Goal: Communication & Community: Answer question/provide support

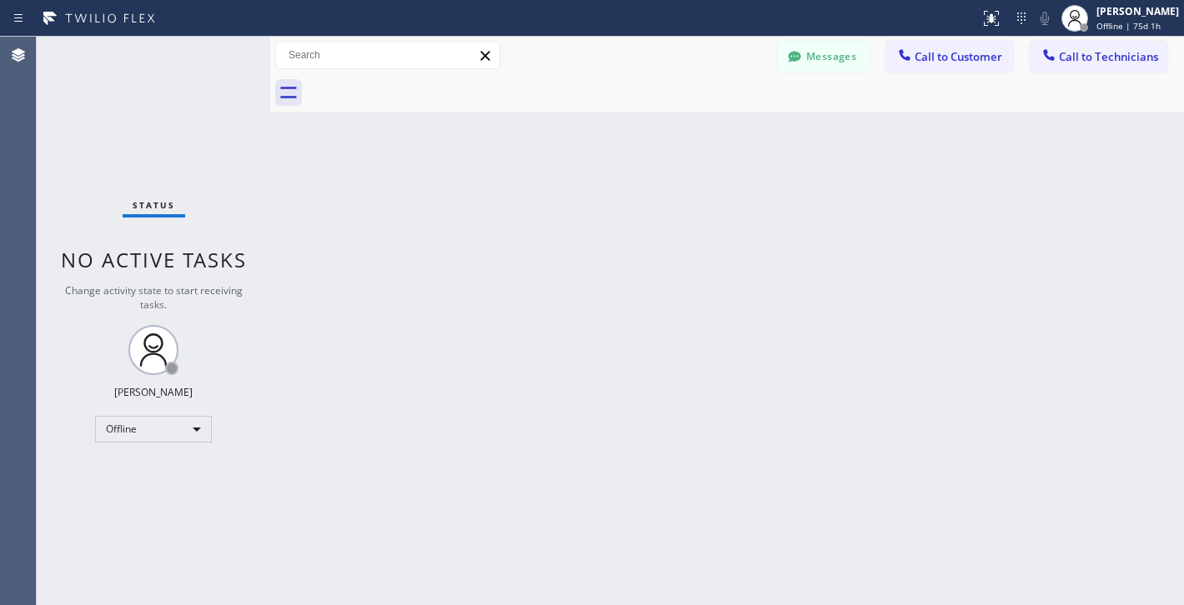
click at [191, 413] on div "Status No active tasks Change activity state to start receiving tasks. [PERSON_…" at bounding box center [153, 321] width 233 height 569
click at [190, 420] on div "Offline" at bounding box center [153, 429] width 117 height 27
click at [165, 494] on li "Unavailable" at bounding box center [153, 493] width 114 height 20
click at [919, 58] on span "Call to Customer" at bounding box center [958, 56] width 88 height 15
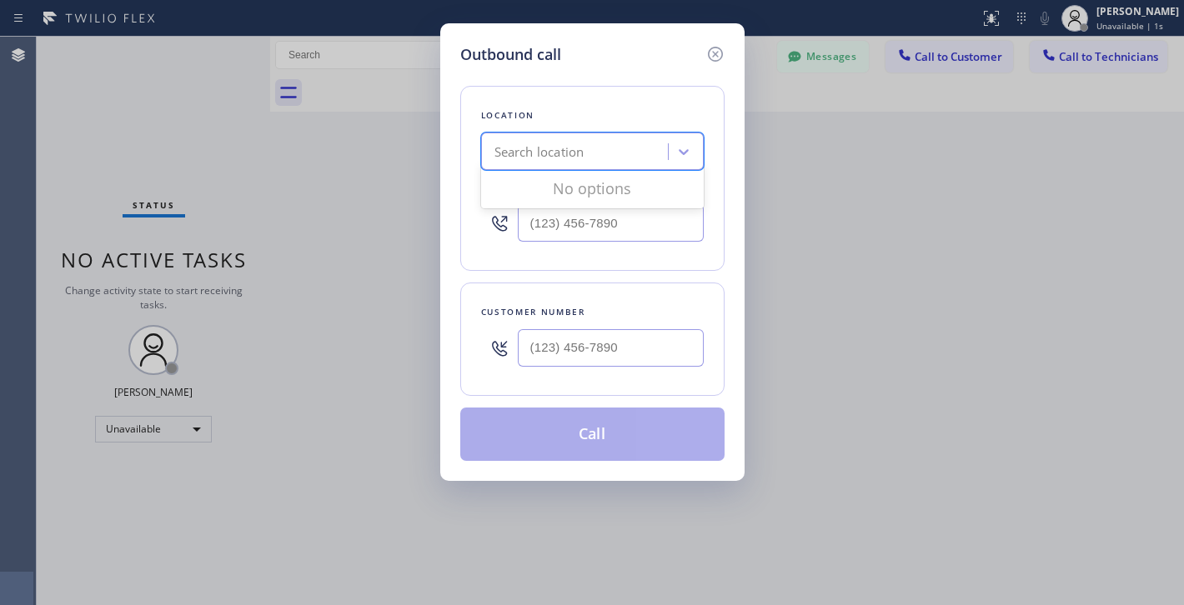
click at [541, 148] on div "Search location" at bounding box center [539, 152] width 90 height 19
paste input "Hollywood Hills Best Electricians G+"
type input "Hollywood Hills Best Electricians G+"
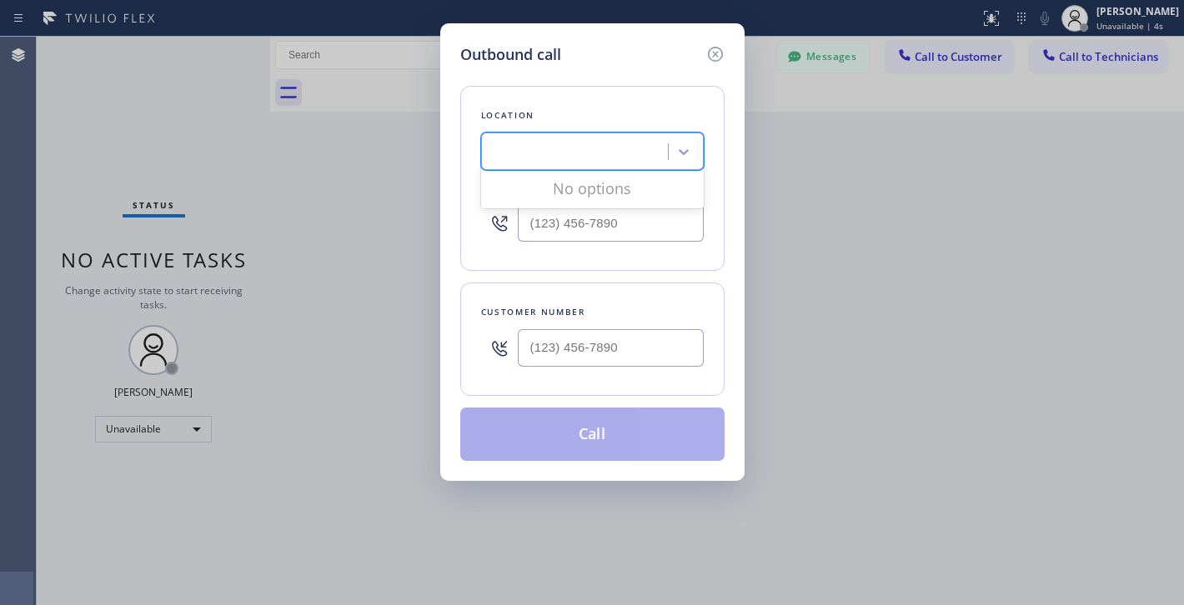
click at [591, 83] on div "Location 0 results available for search term [GEOGRAPHIC_DATA] Best Electrician…" at bounding box center [592, 263] width 264 height 395
click at [585, 152] on div "Search location" at bounding box center [577, 152] width 182 height 29
paste input "Hollywood Hills Best Electricians G+"
type input "Hollywood Hills Best Electricians G+"
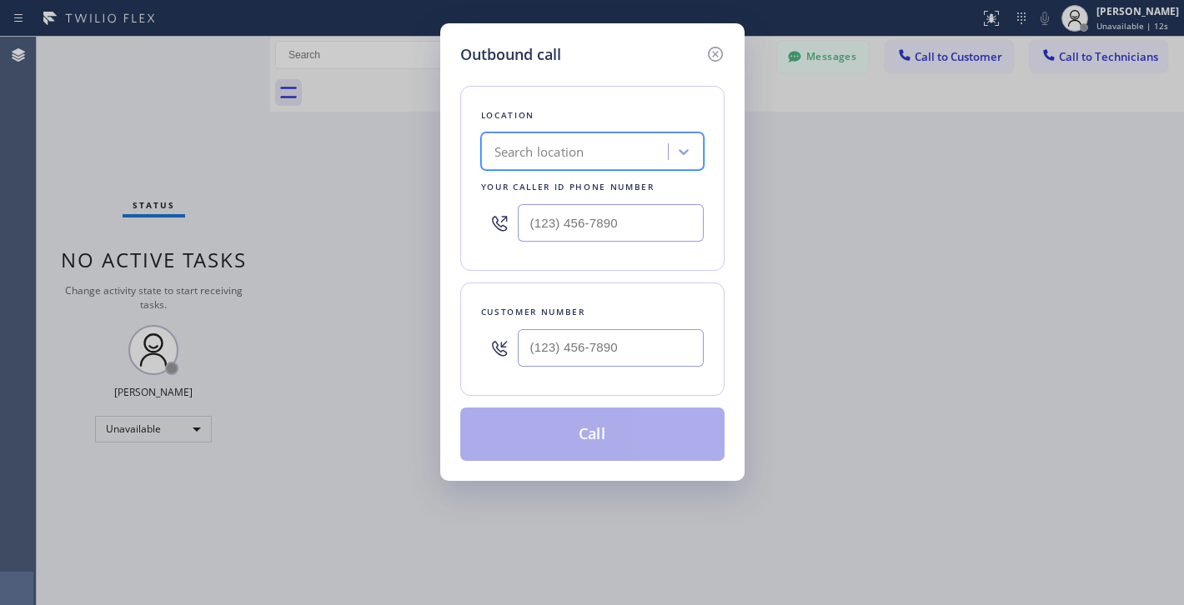
scroll to position [0, 0]
click at [531, 213] on input "text" at bounding box center [611, 223] width 186 height 38
paste input "323) 203-0882"
click at [623, 69] on div "Location [GEOGRAPHIC_DATA] Best Electricians G+ Your caller id phone number [PH…" at bounding box center [592, 263] width 264 height 395
click at [611, 169] on div "Hollywood Hills Best Electricians G+" at bounding box center [592, 152] width 223 height 38
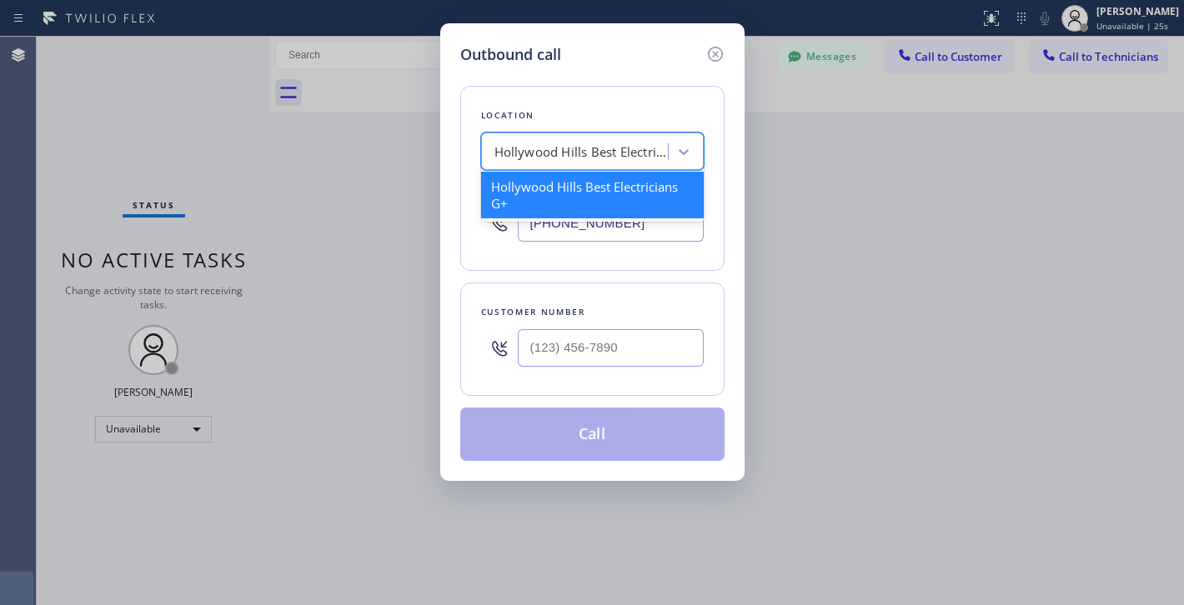
click at [567, 239] on input "[PHONE_NUMBER]" at bounding box center [611, 223] width 186 height 38
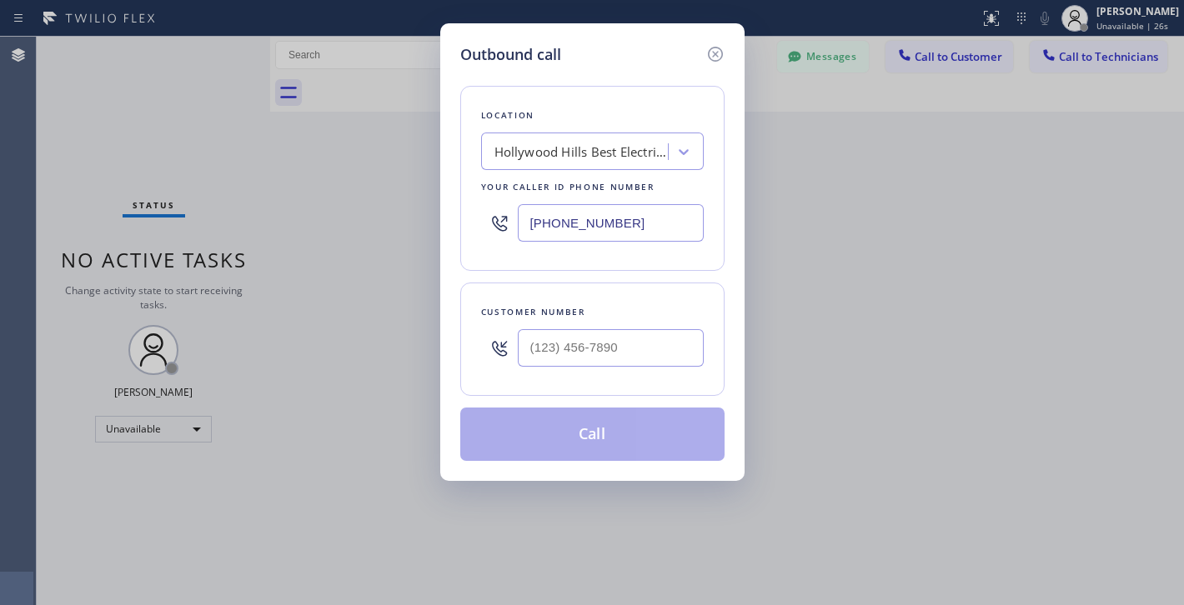
click at [541, 228] on input "[PHONE_NUMBER]" at bounding box center [611, 223] width 186 height 38
paste input "___) ___-____"
type input "(___) ___-____"
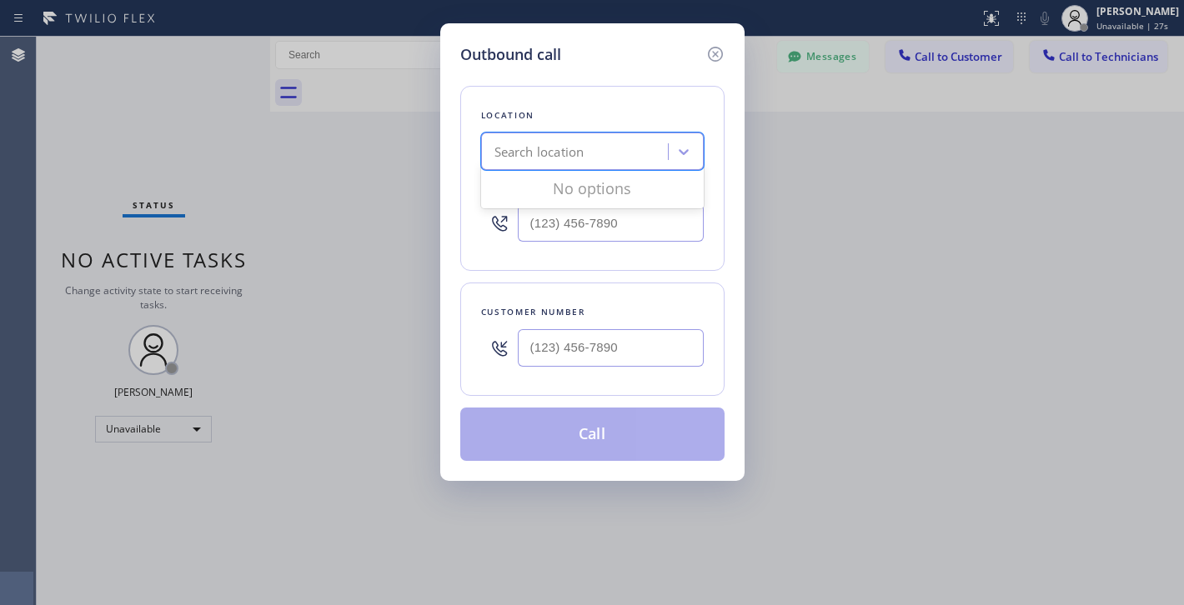
click at [526, 164] on div "Search location" at bounding box center [577, 152] width 182 height 29
paste input "Eagle Rock Residential Electricians"
type input "Eagle Rock Residential Electricians"
click at [529, 177] on div "Eagle Rock Residential Electricians" at bounding box center [592, 187] width 223 height 30
type input "[PHONE_NUMBER]"
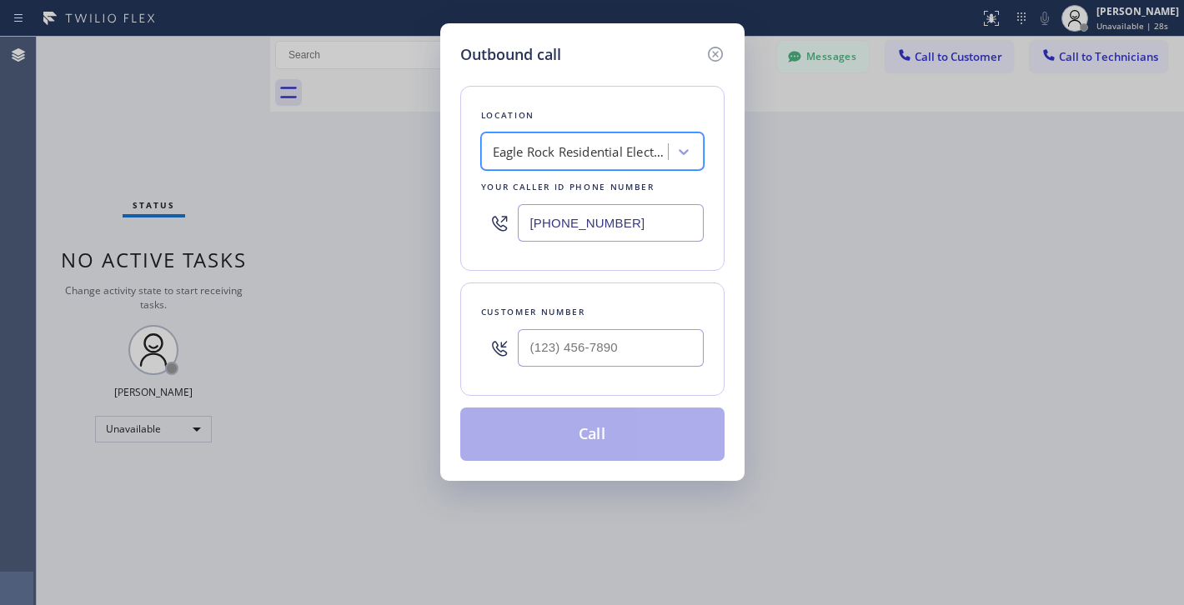
scroll to position [0, 1]
click at [536, 330] on input "(___) ___-____" at bounding box center [611, 348] width 186 height 38
paste input "818) 823-4994"
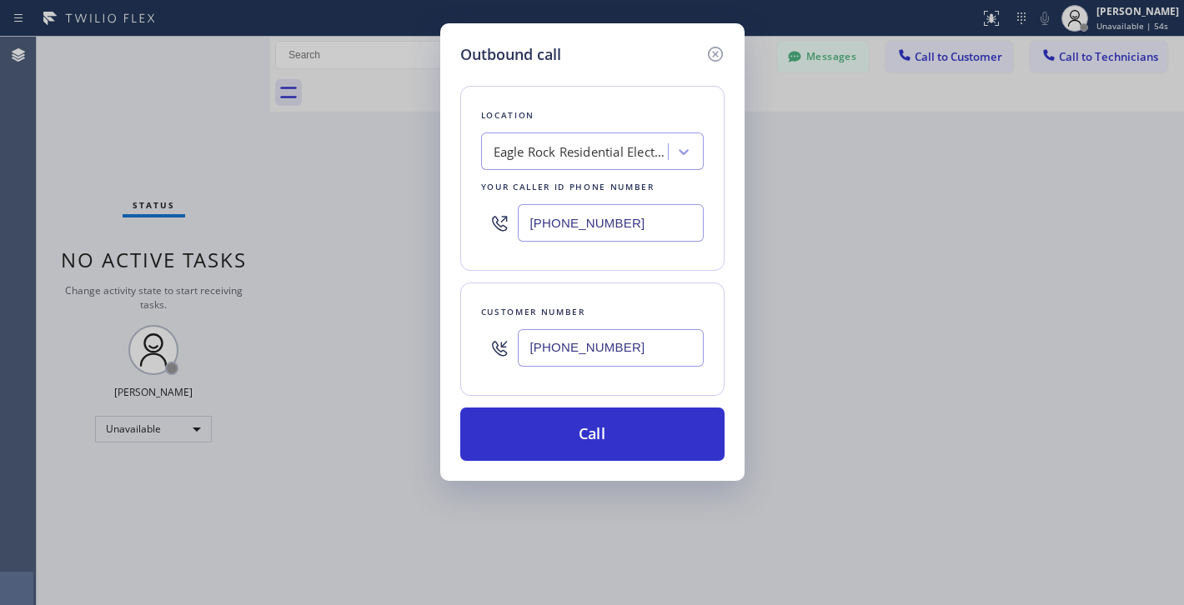
type input "[PHONE_NUMBER]"
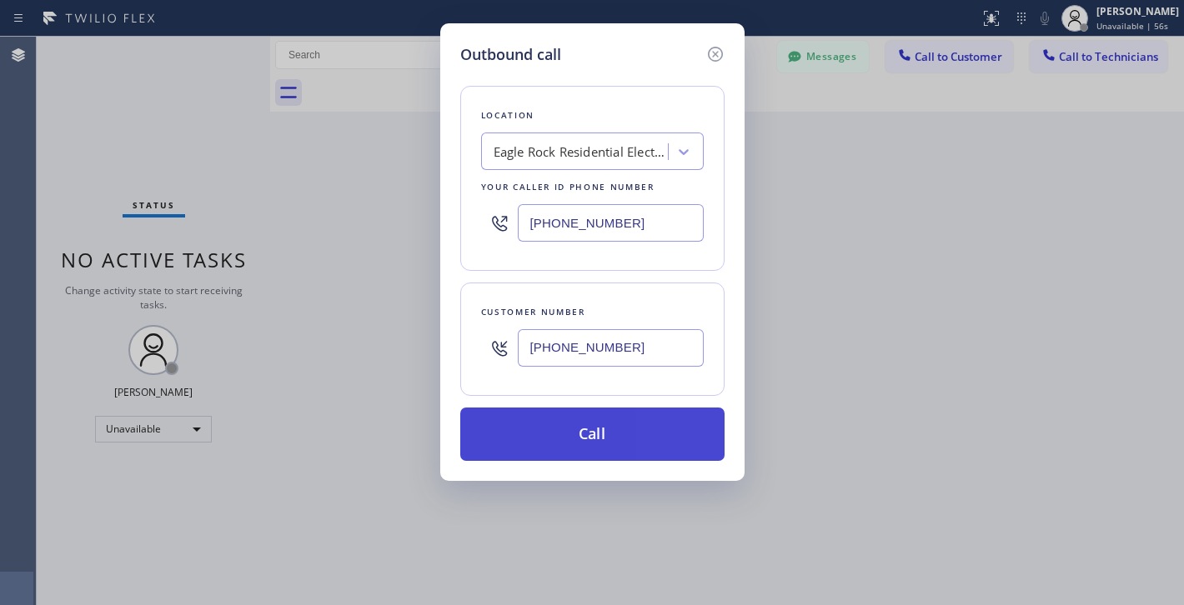
click at [580, 447] on button "Call" at bounding box center [592, 434] width 264 height 53
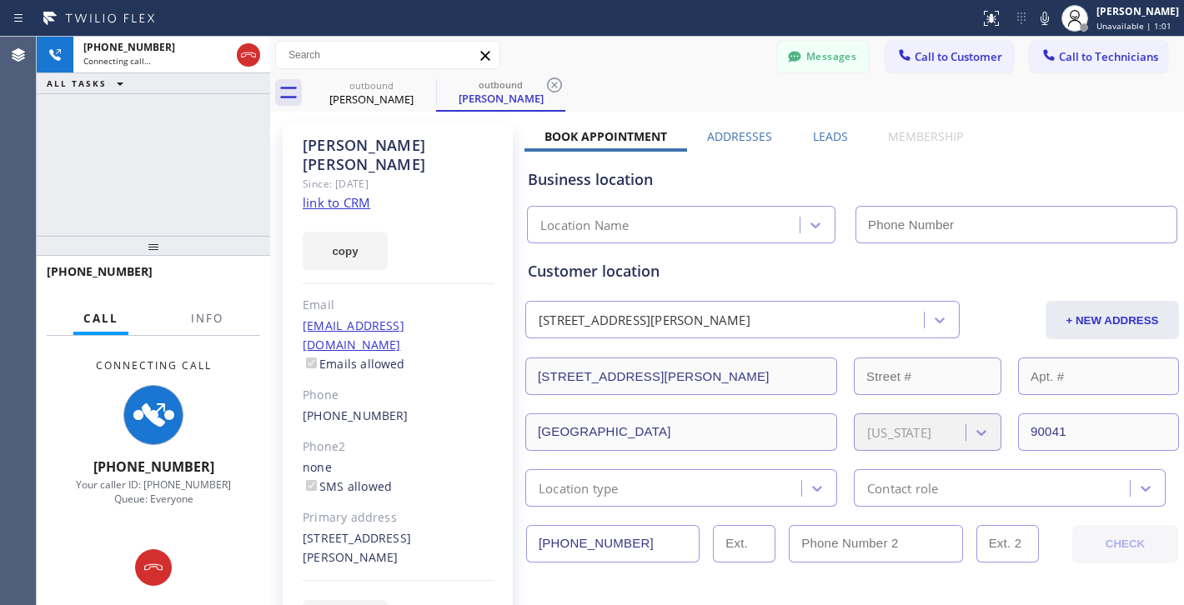
type input "[PHONE_NUMBER]"
click at [263, 164] on div "[PHONE_NUMBER] Connecting call… ALL TASKS ALL TASKS ACTIVE TASKS TASKS IN WRAP …" at bounding box center [153, 136] width 233 height 199
drag, startPoint x: 272, startPoint y: 170, endPoint x: 428, endPoint y: 173, distance: 156.7
click at [270, 173] on div at bounding box center [270, 321] width 0 height 569
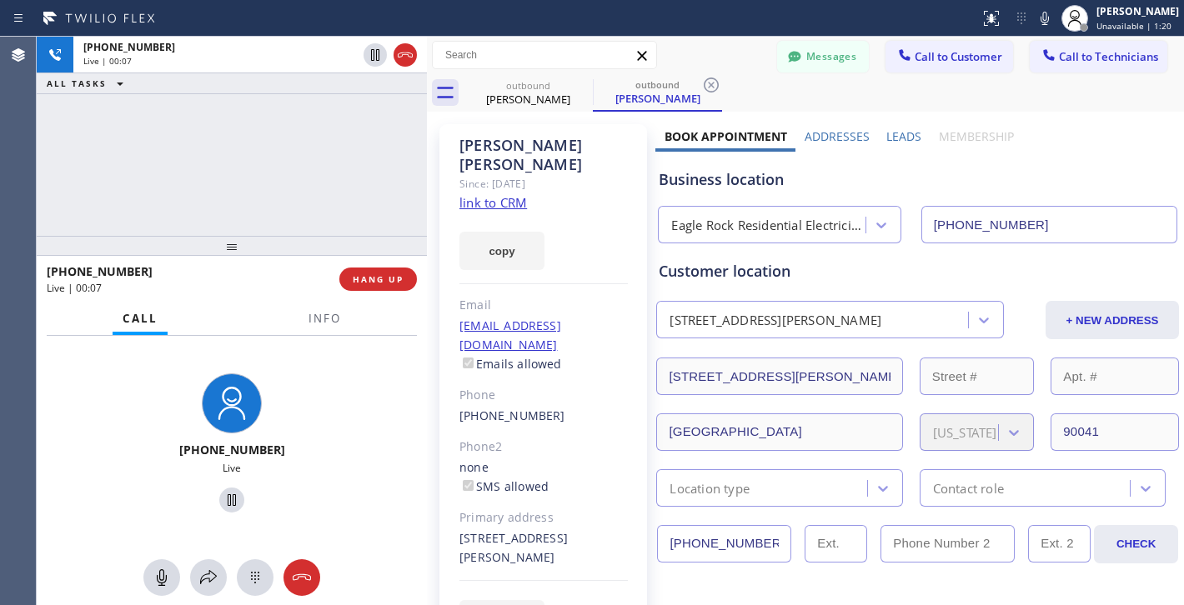
drag, startPoint x: 425, startPoint y: 165, endPoint x: 443, endPoint y: 165, distance: 17.5
click at [427, 165] on div at bounding box center [427, 321] width 0 height 569
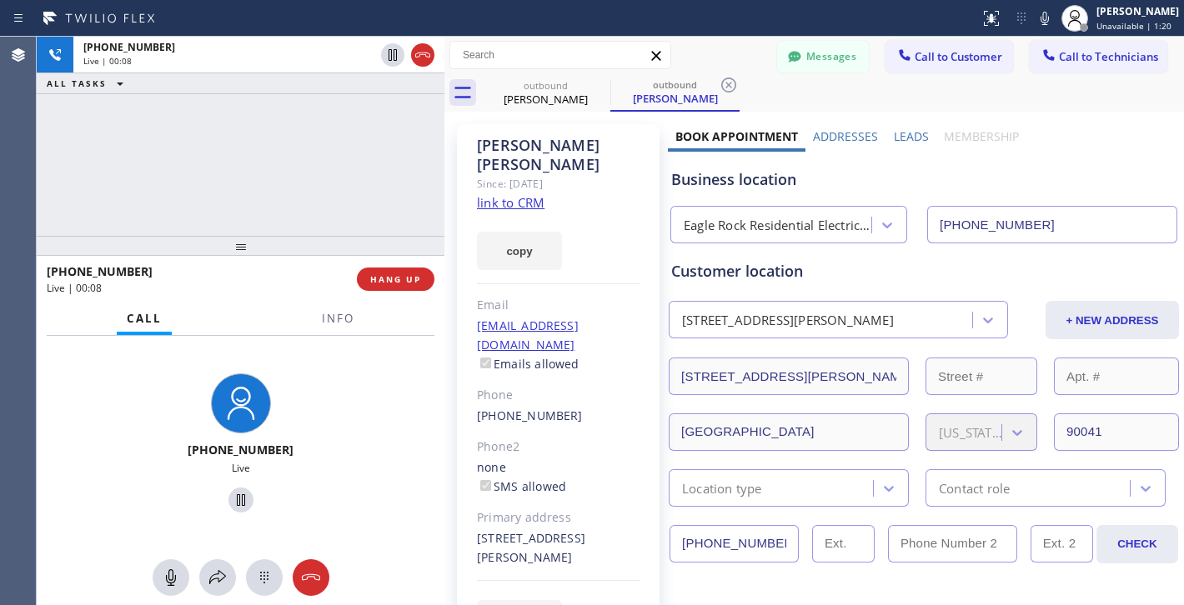
click at [444, 165] on div at bounding box center [444, 321] width 0 height 569
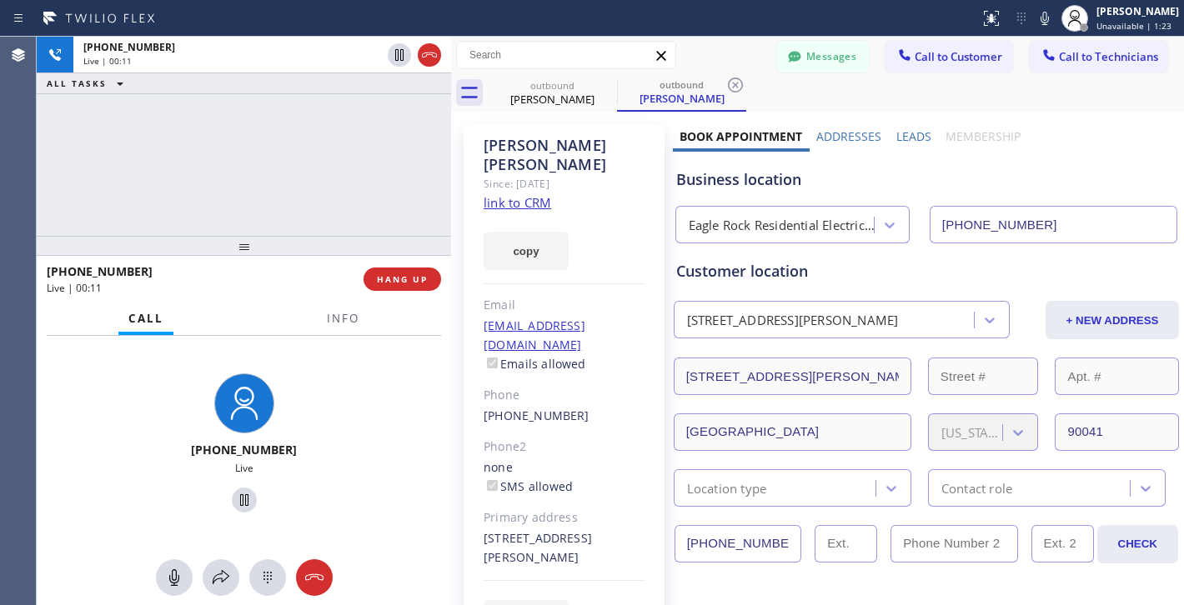
drag, startPoint x: 447, startPoint y: 176, endPoint x: 462, endPoint y: 173, distance: 15.2
click at [451, 173] on div at bounding box center [451, 321] width 0 height 569
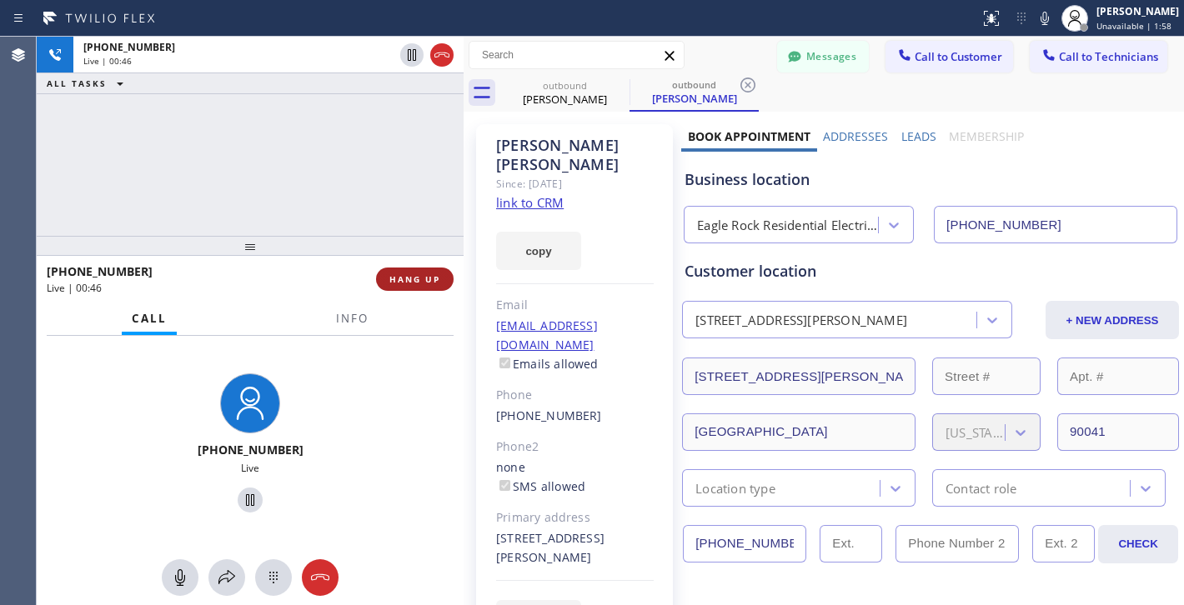
click at [419, 283] on span "HANG UP" at bounding box center [414, 279] width 51 height 12
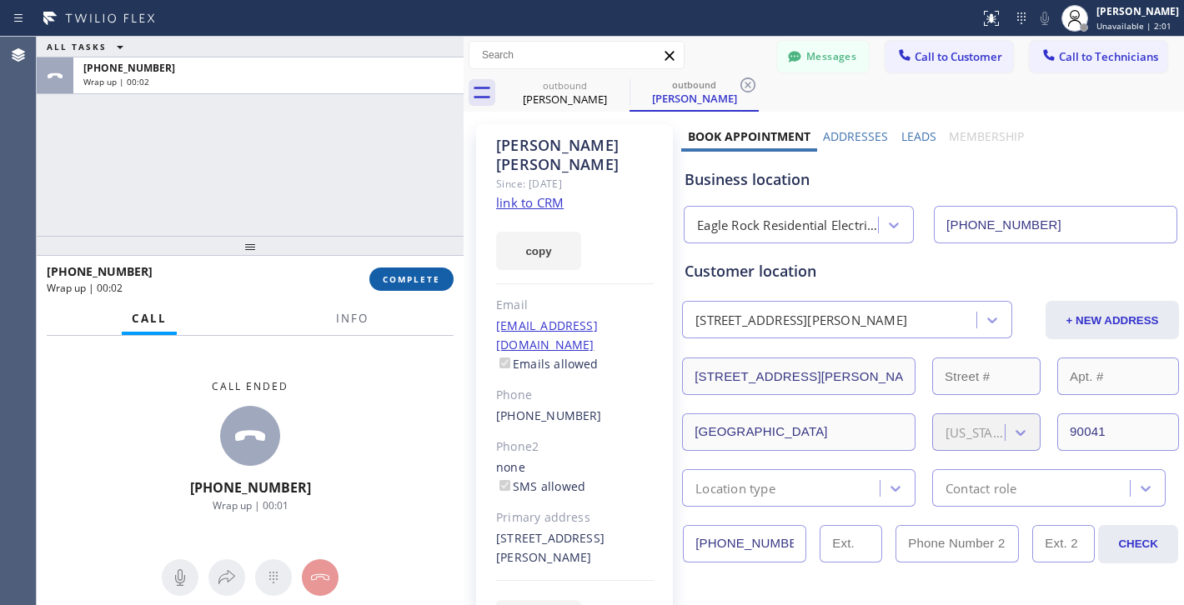
click at [412, 286] on button "COMPLETE" at bounding box center [411, 279] width 84 height 23
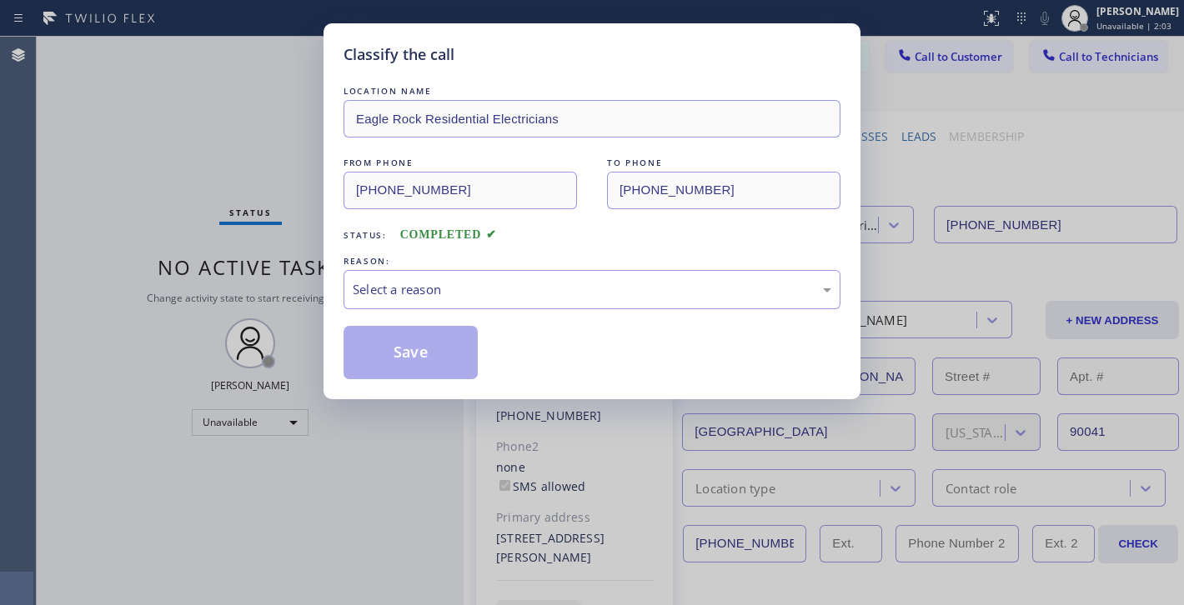
click at [508, 309] on div "LOCATION NAME Eagle Rock Residential Electricians FROM PHONE [PHONE_NUMBER] TO …" at bounding box center [591, 231] width 497 height 297
click at [477, 262] on div "REASON:" at bounding box center [591, 262] width 497 height 18
click at [477, 296] on div "Select a reason" at bounding box center [592, 289] width 479 height 19
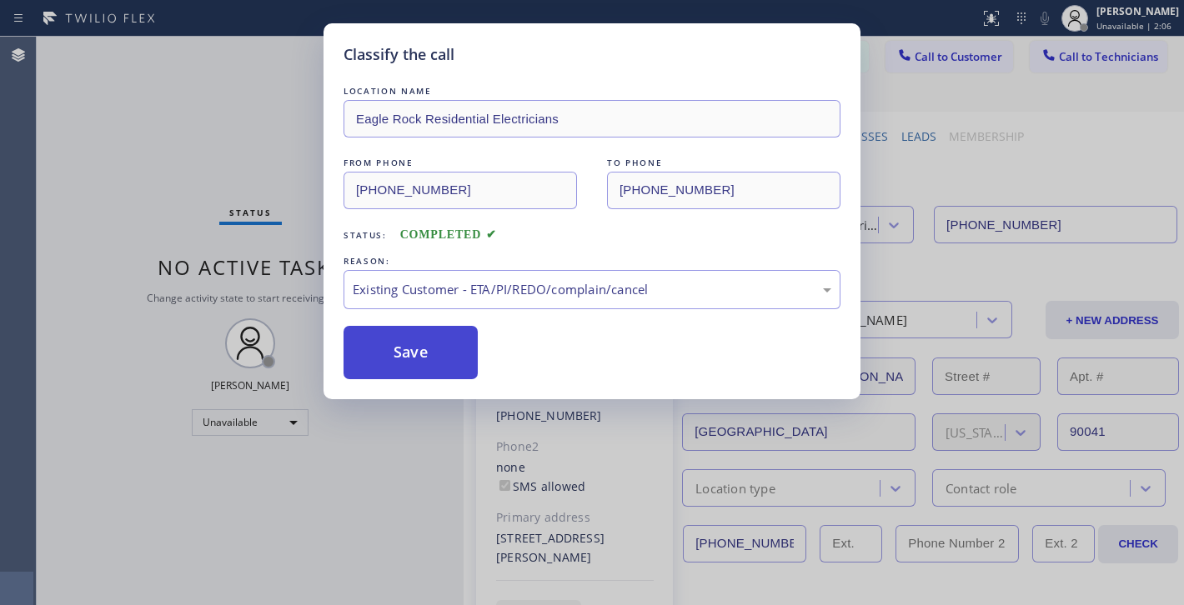
click at [439, 359] on button "Save" at bounding box center [410, 352] width 134 height 53
